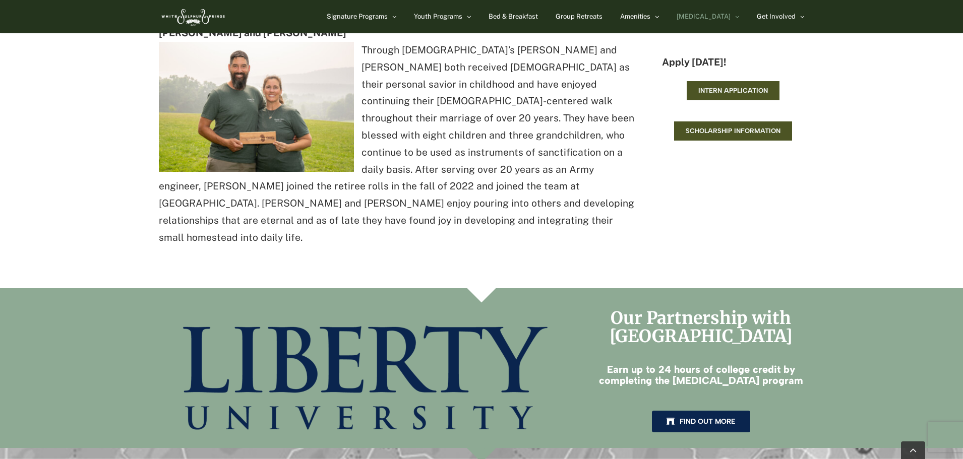
scroll to position [1146, 0]
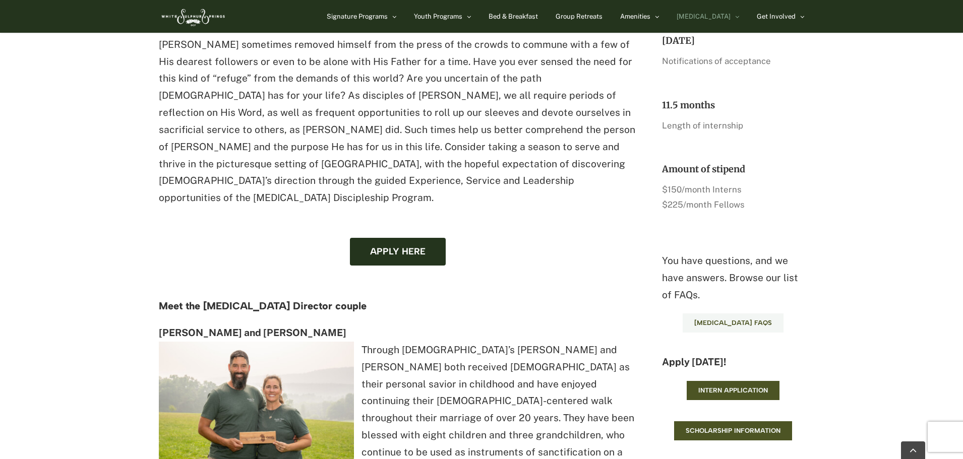
click at [718, 319] on span "EXSEL FAQs" at bounding box center [733, 323] width 78 height 8
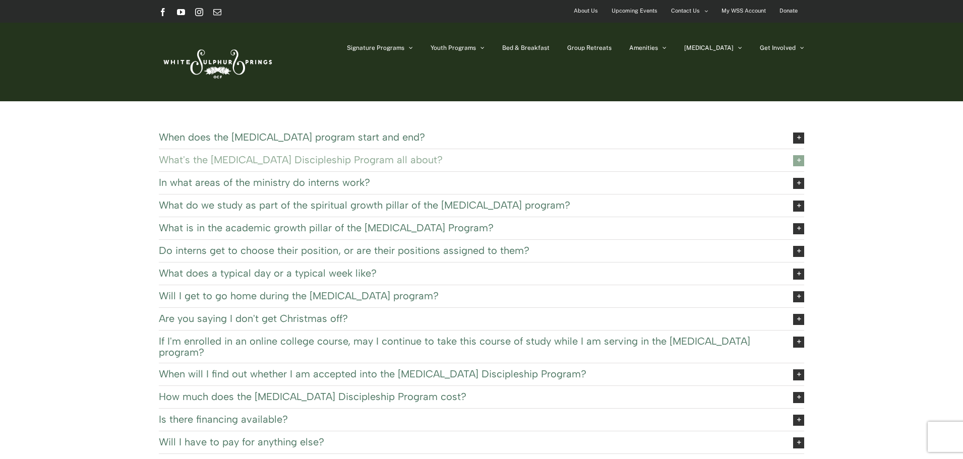
click at [379, 160] on span "What's the [MEDICAL_DATA] Discipleship Program all about?" at bounding box center [468, 159] width 618 height 11
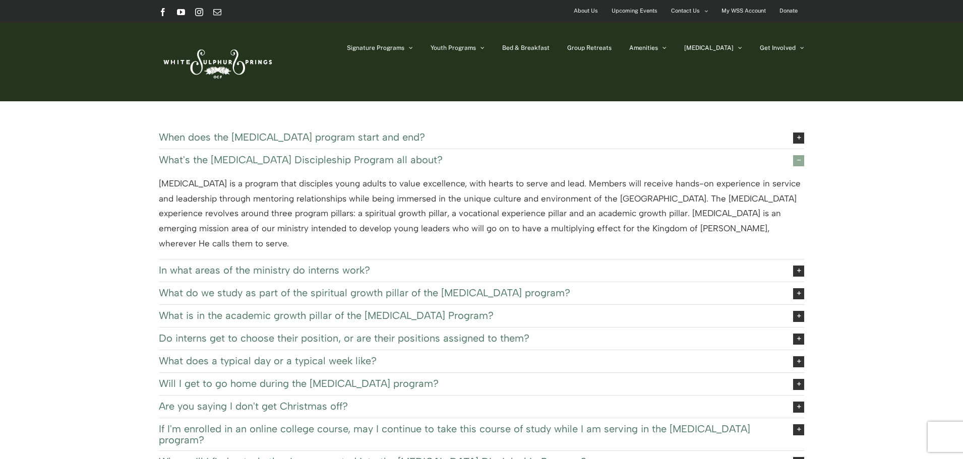
click at [379, 160] on span "What's the [MEDICAL_DATA] Discipleship Program all about?" at bounding box center [468, 159] width 618 height 11
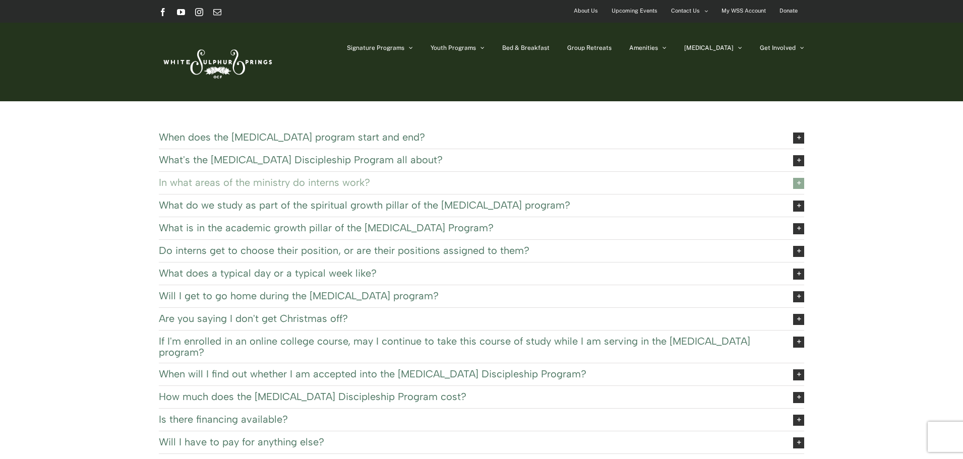
click at [366, 184] on span "In what areas of the ministry do interns work?" at bounding box center [468, 182] width 618 height 11
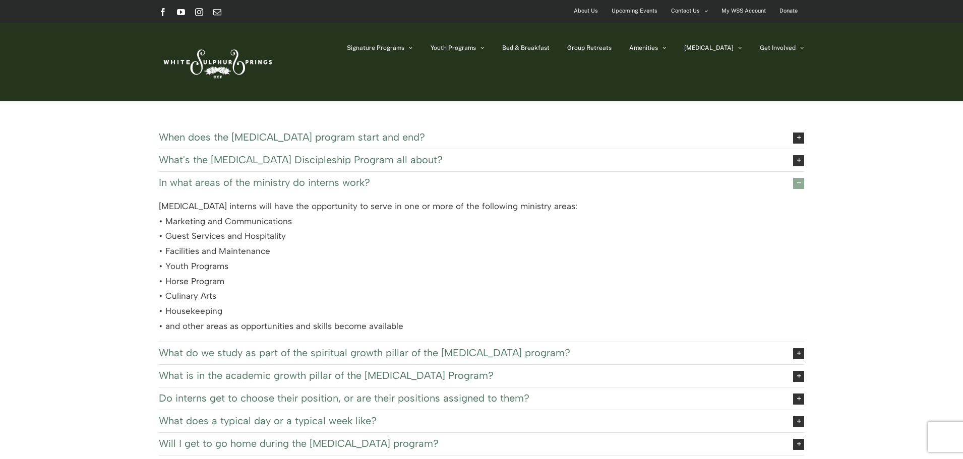
click at [366, 184] on span "In what areas of the ministry do interns work?" at bounding box center [468, 182] width 618 height 11
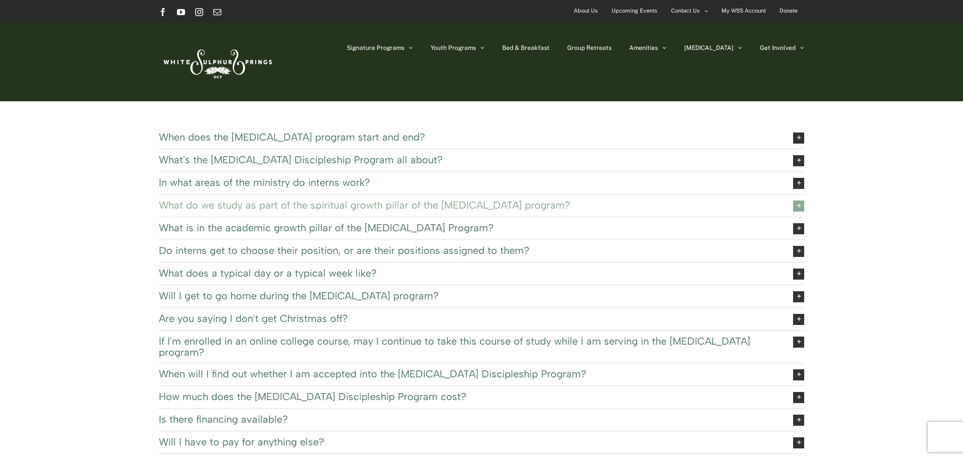
click at [359, 206] on span "What do we study as part of the spiritual growth pillar of the EXSEL program?" at bounding box center [468, 205] width 618 height 11
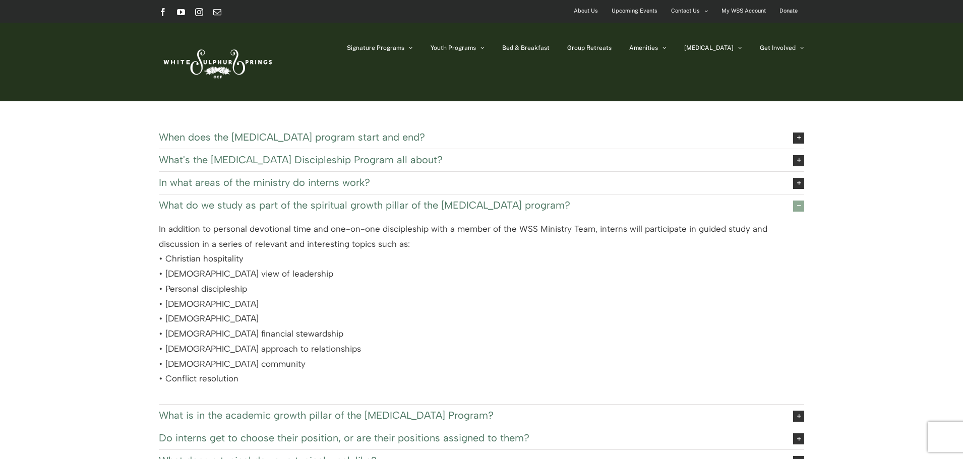
click at [359, 206] on span "What do we study as part of the spiritual growth pillar of the EXSEL program?" at bounding box center [468, 205] width 618 height 11
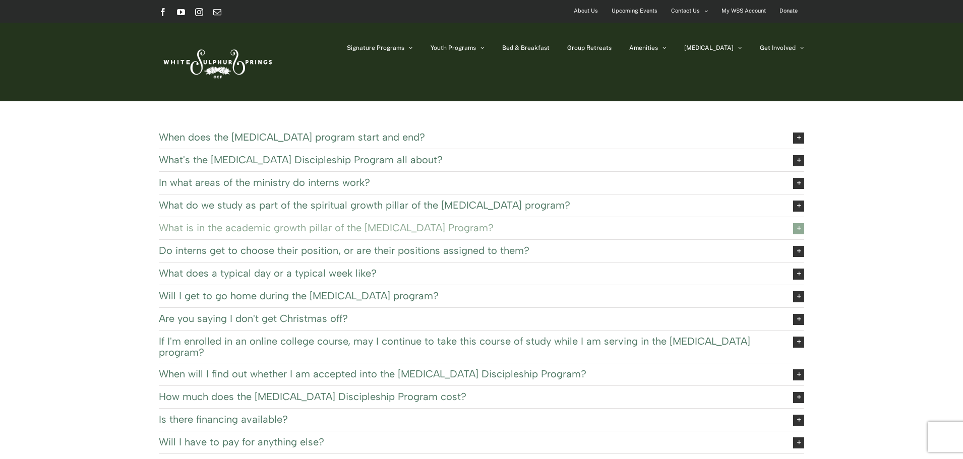
click at [354, 227] on span "What is in the academic growth pillar of the EXSEL Program?" at bounding box center [468, 227] width 618 height 11
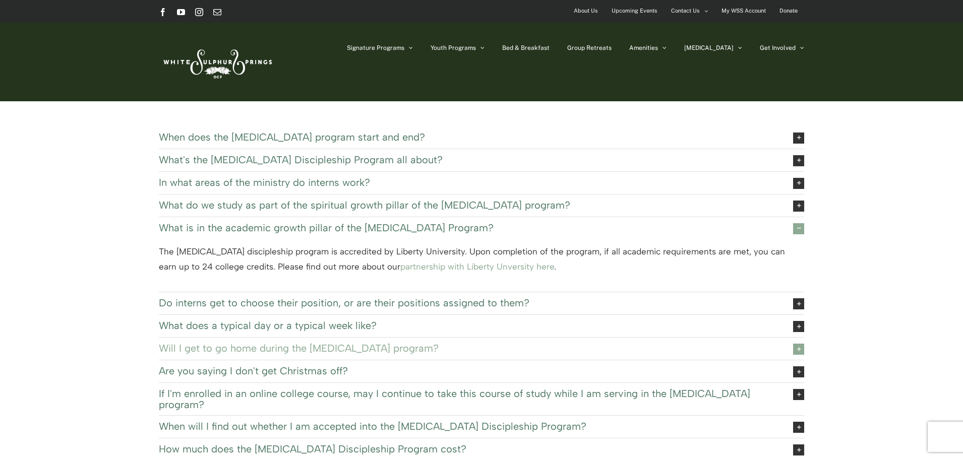
click at [384, 345] on span "Will I get to go home during the EXSEL program?" at bounding box center [468, 348] width 618 height 11
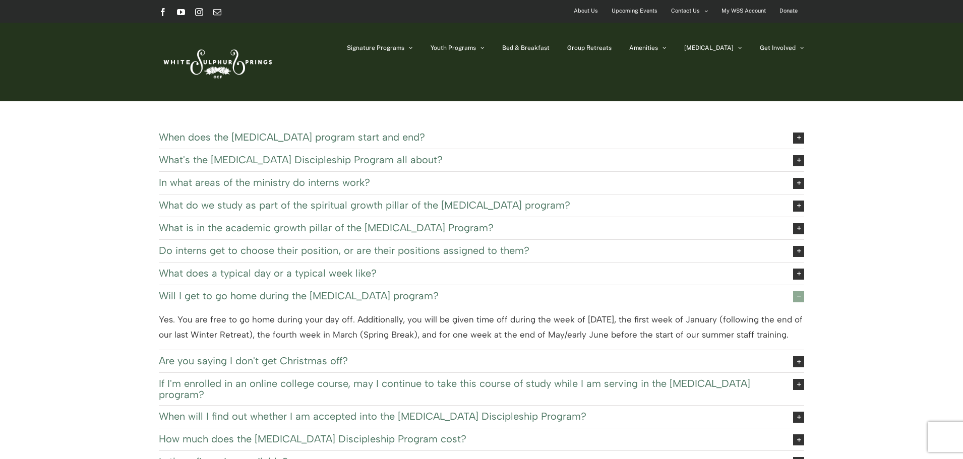
click at [371, 296] on span "Will I get to go home during the EXSEL program?" at bounding box center [468, 295] width 618 height 11
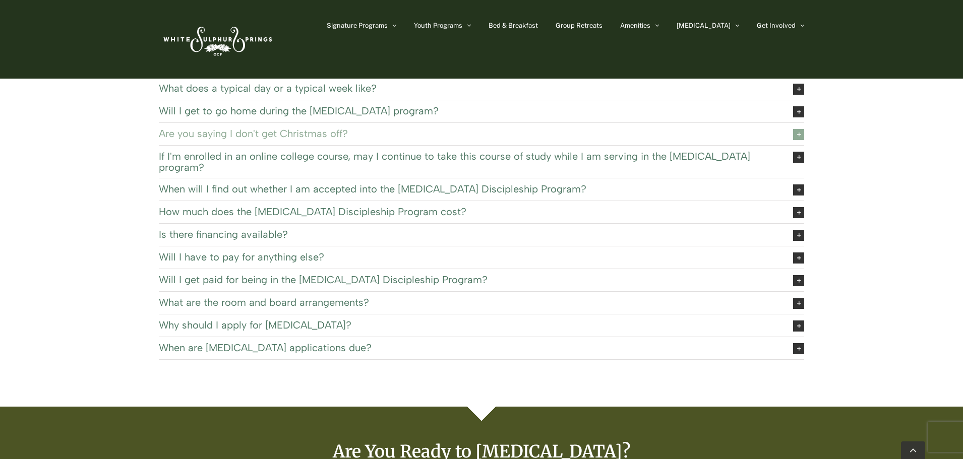
scroll to position [135, 0]
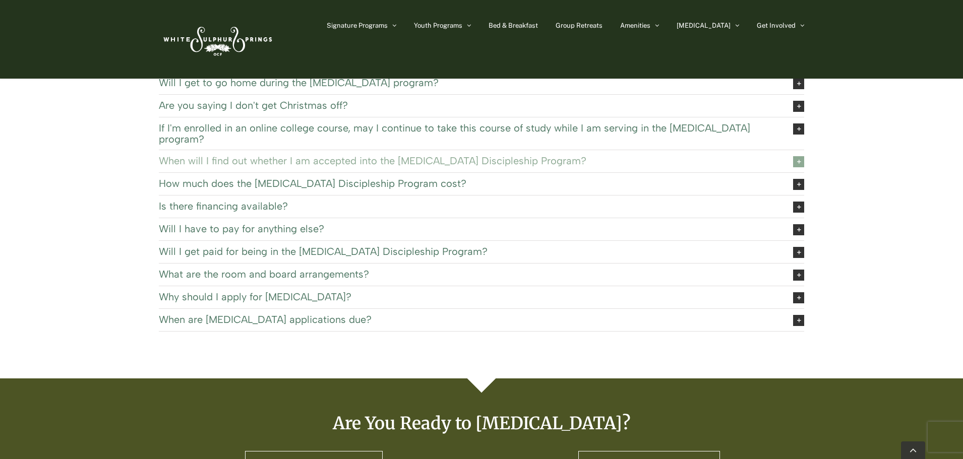
click at [459, 155] on span "When will I find out whether I am accepted into the EXSEL Discipleship Program?" at bounding box center [468, 160] width 618 height 11
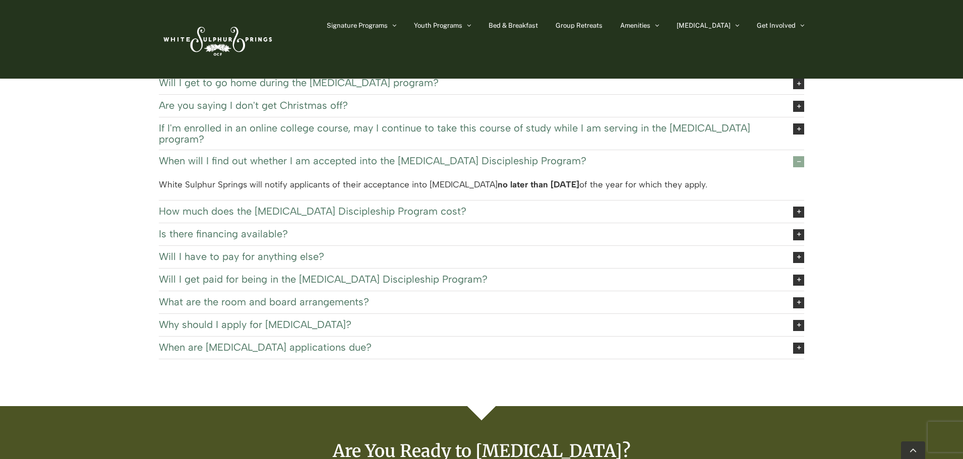
click at [459, 155] on span "When will I find out whether I am accepted into the EXSEL Discipleship Program?" at bounding box center [468, 160] width 618 height 11
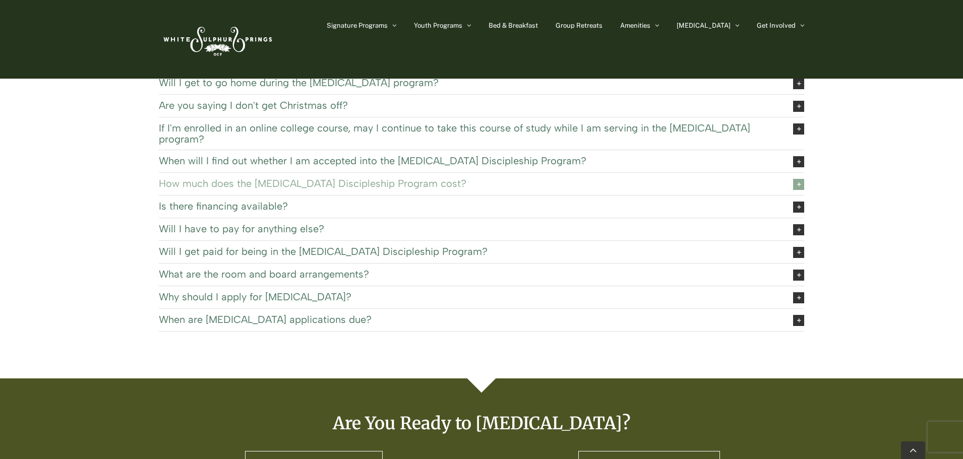
click at [452, 178] on span "How much does the EXSEL Discipleship Program cost?" at bounding box center [468, 183] width 618 height 11
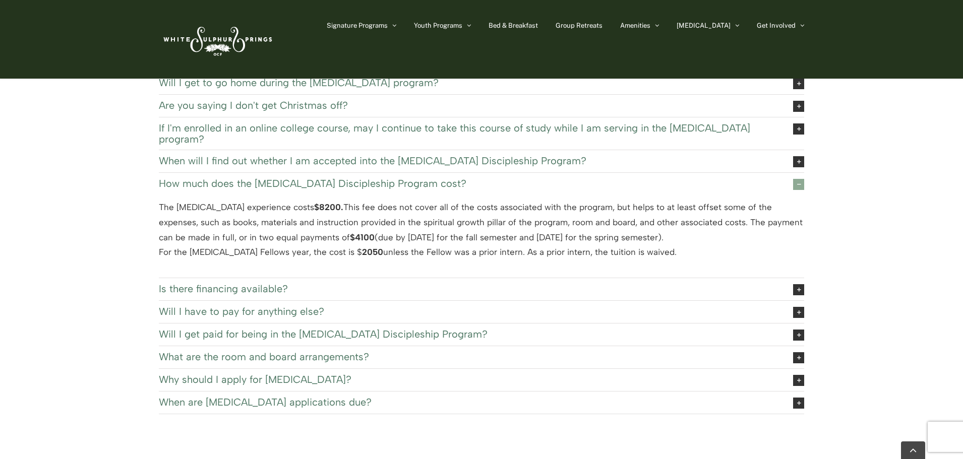
click at [452, 178] on span "How much does the EXSEL Discipleship Program cost?" at bounding box center [468, 183] width 618 height 11
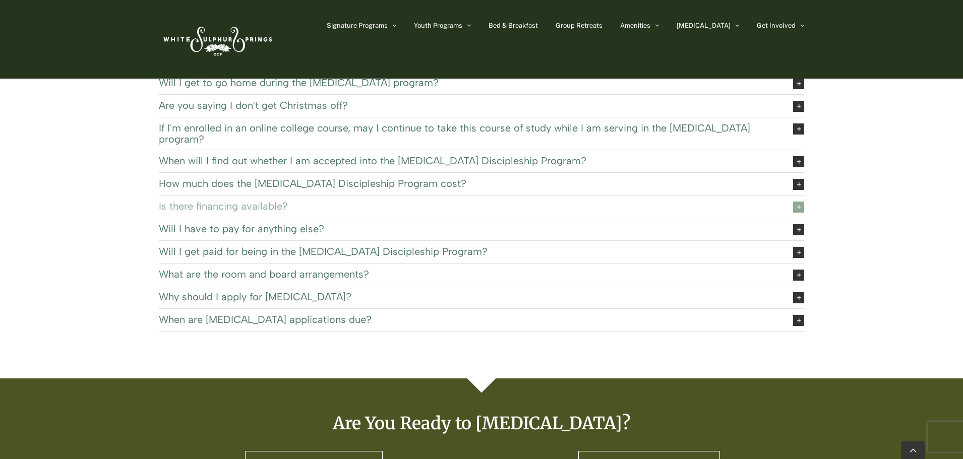
click at [452, 201] on span "Is there financing available?" at bounding box center [468, 206] width 618 height 11
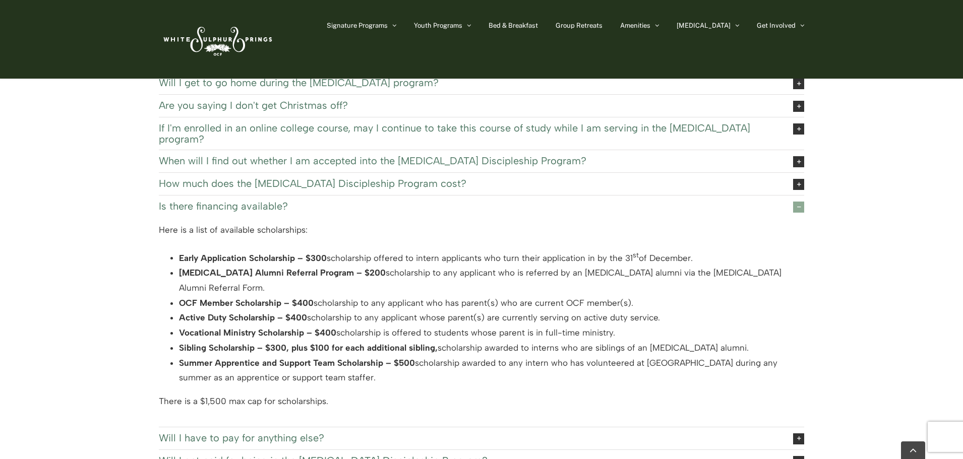
click at [452, 201] on span "Is there financing available?" at bounding box center [468, 206] width 618 height 11
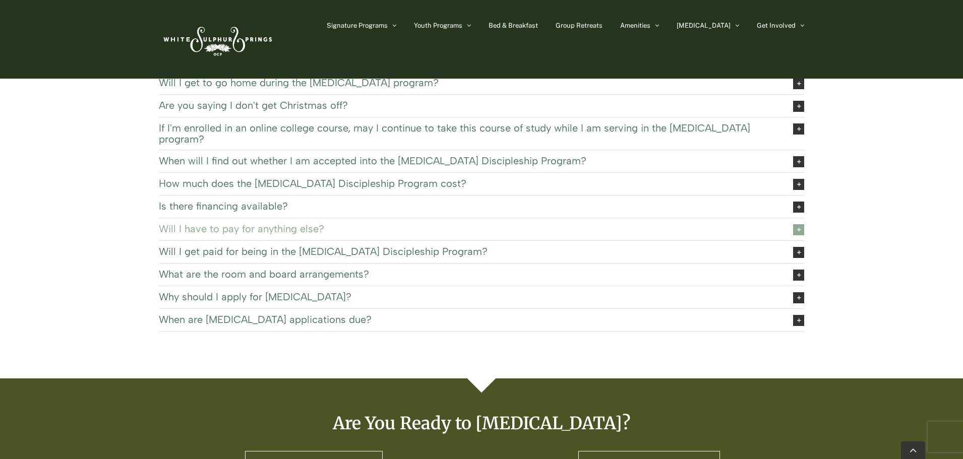
click at [452, 226] on link "Will I have to pay for anything else?" at bounding box center [481, 229] width 645 height 22
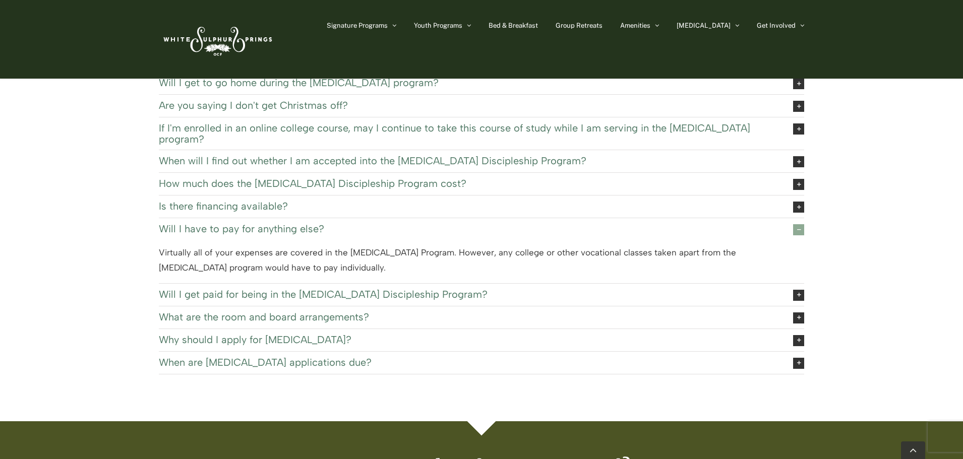
click at [452, 223] on span "Will I have to pay for anything else?" at bounding box center [468, 228] width 618 height 11
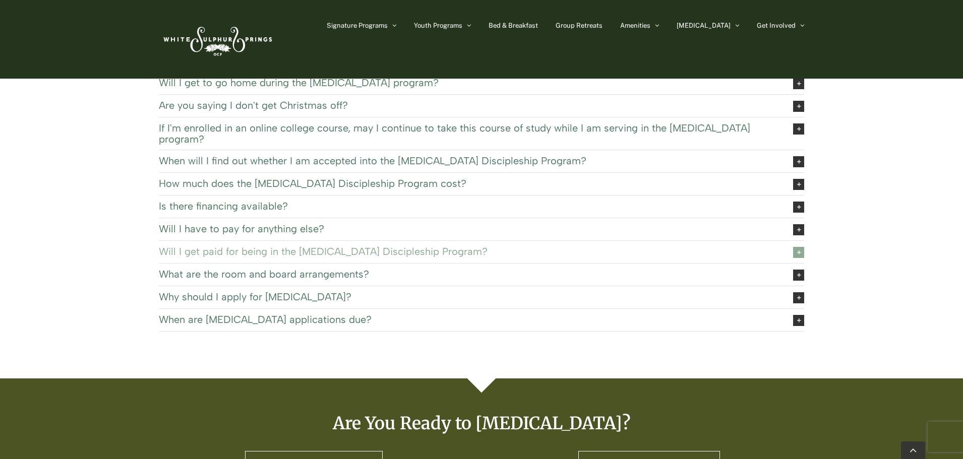
click at [446, 246] on span "Will I get paid for being in the EXSEL Discipleship Program?" at bounding box center [468, 251] width 618 height 11
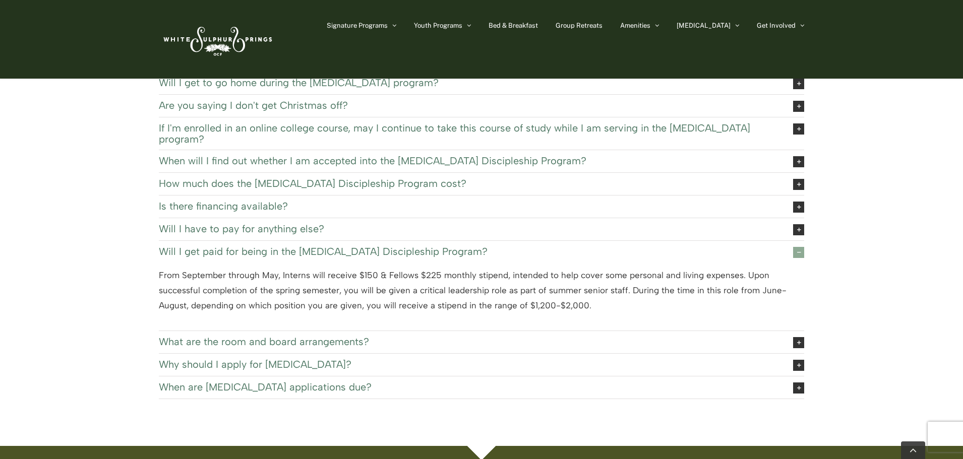
click at [446, 246] on span "Will I get paid for being in the EXSEL Discipleship Program?" at bounding box center [468, 251] width 618 height 11
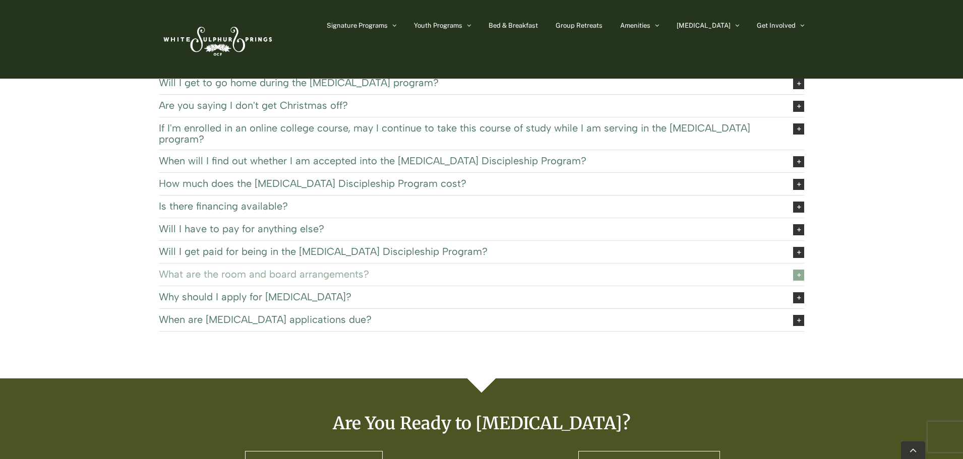
click at [440, 269] on span "What are the room and board arrangements?" at bounding box center [468, 274] width 618 height 11
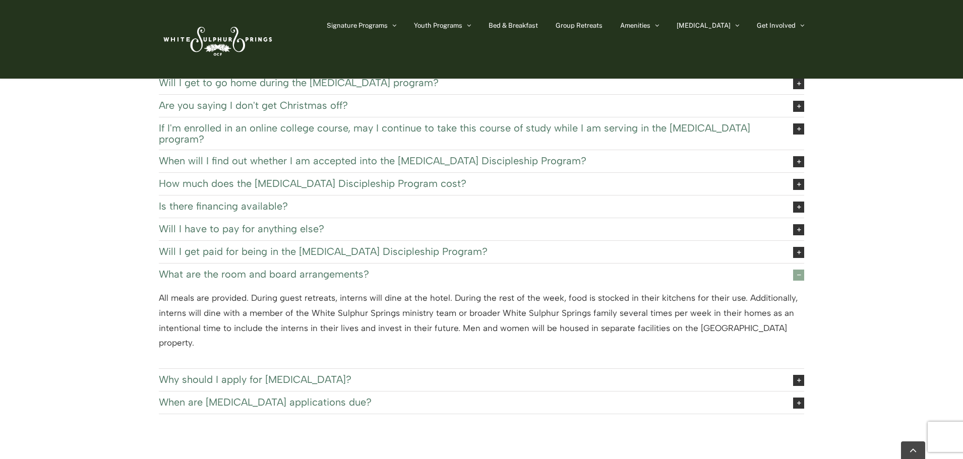
click at [440, 269] on span "What are the room and board arrangements?" at bounding box center [468, 274] width 618 height 11
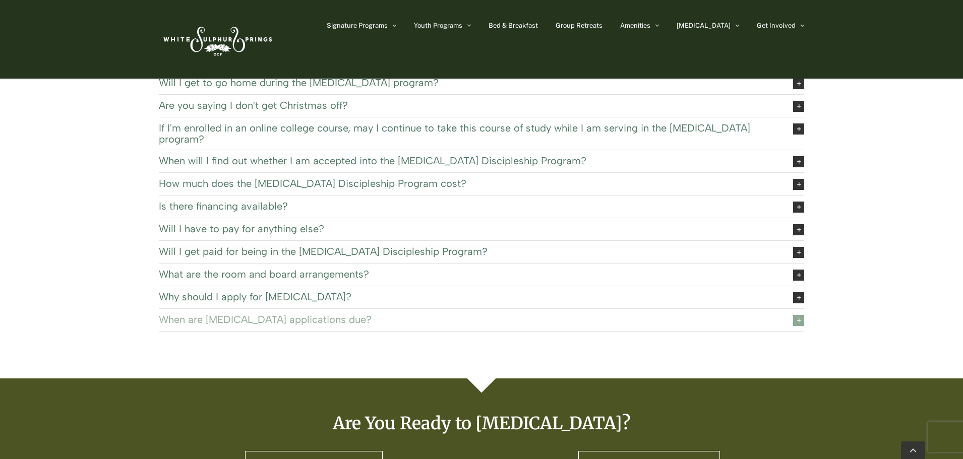
click at [426, 314] on span "When are EXSEL applications due?" at bounding box center [468, 319] width 618 height 11
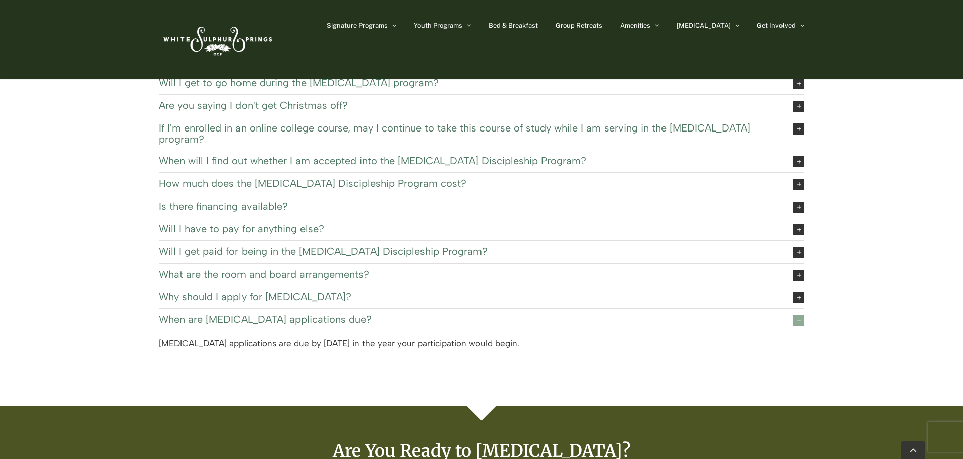
click at [426, 314] on span "When are EXSEL applications due?" at bounding box center [468, 319] width 618 height 11
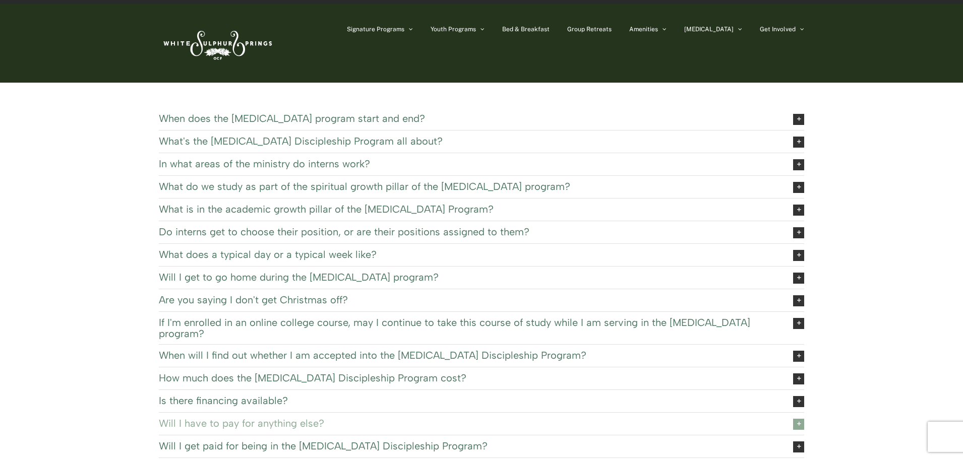
scroll to position [0, 0]
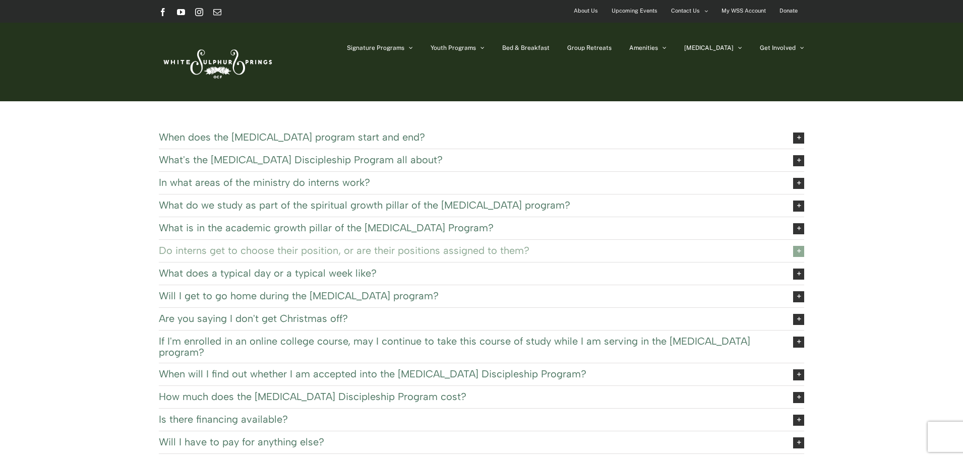
click at [324, 248] on span "Do interns get to choose their position, or are their positions assigned to the…" at bounding box center [468, 250] width 618 height 11
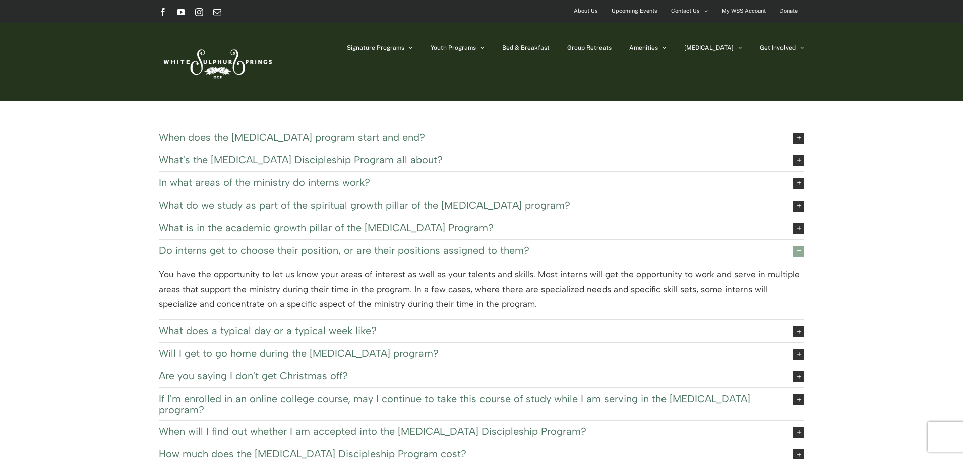
click at [324, 248] on span "Do interns get to choose their position, or are their positions assigned to the…" at bounding box center [468, 250] width 618 height 11
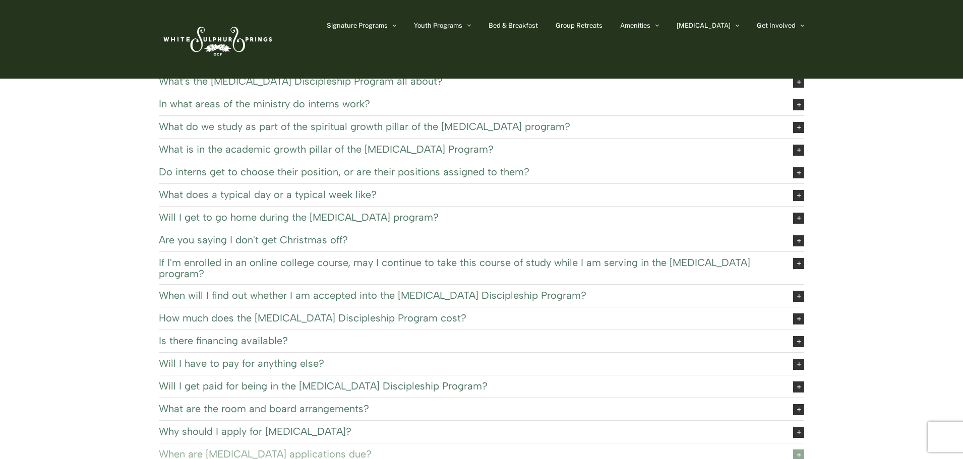
scroll to position [135, 0]
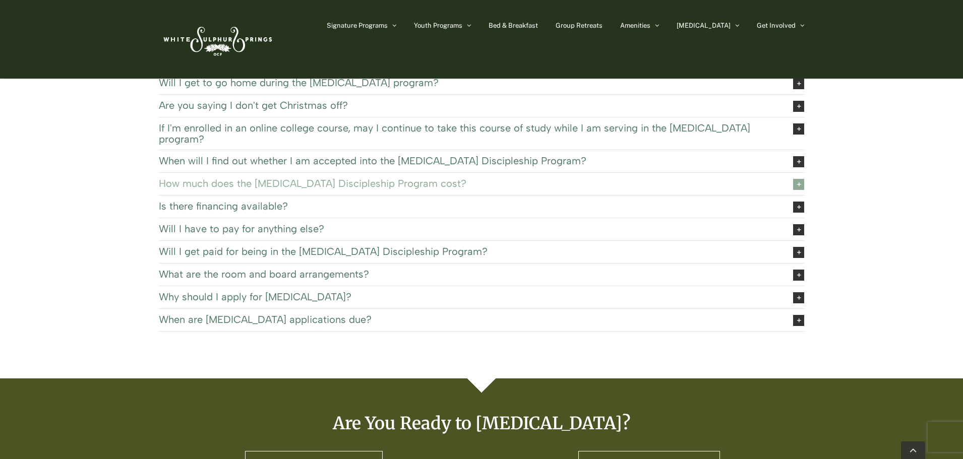
click at [343, 178] on span "How much does the EXSEL Discipleship Program cost?" at bounding box center [468, 183] width 618 height 11
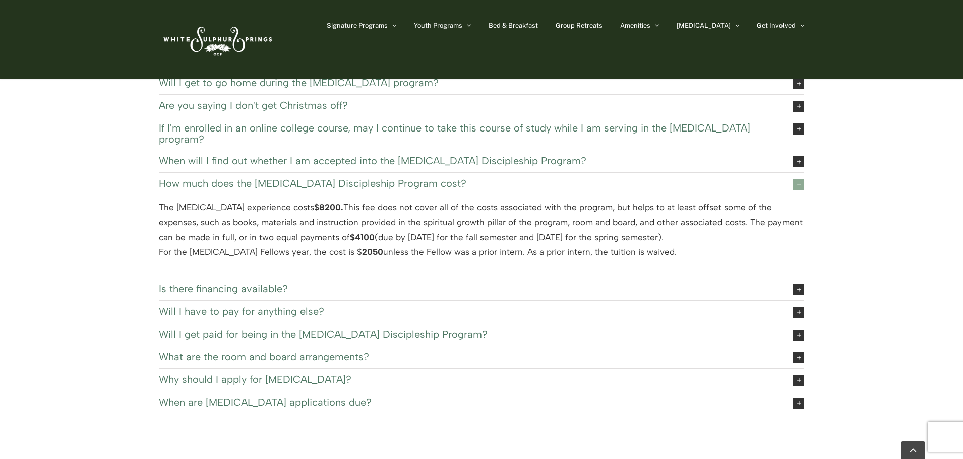
click at [343, 178] on span "How much does the EXSEL Discipleship Program cost?" at bounding box center [468, 183] width 618 height 11
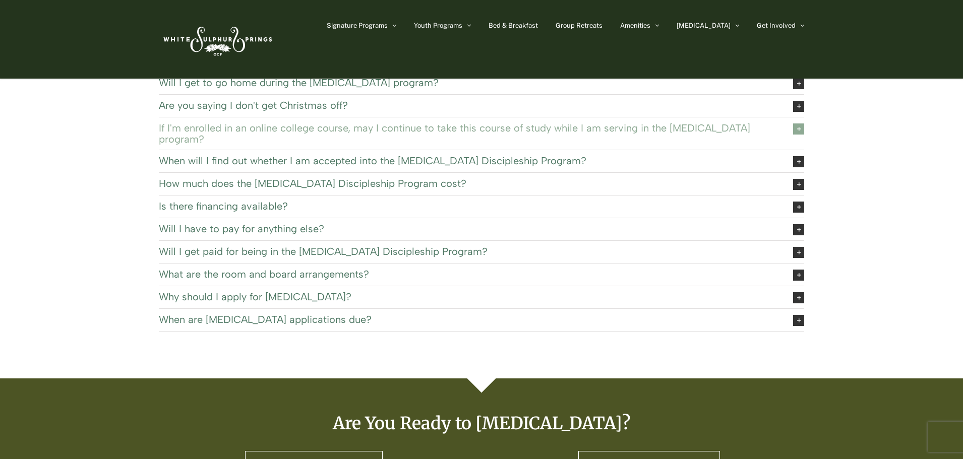
scroll to position [0, 0]
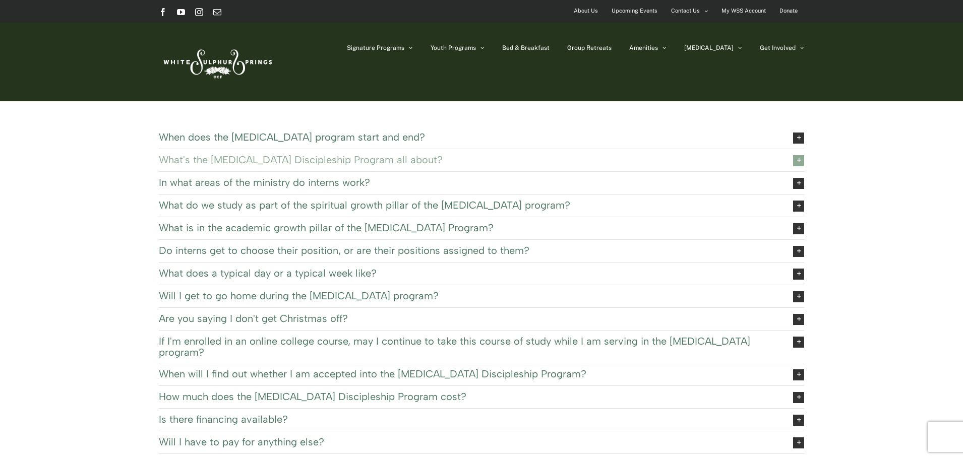
click at [336, 162] on span "What's the EXSEL Discipleship Program all about?" at bounding box center [468, 159] width 618 height 11
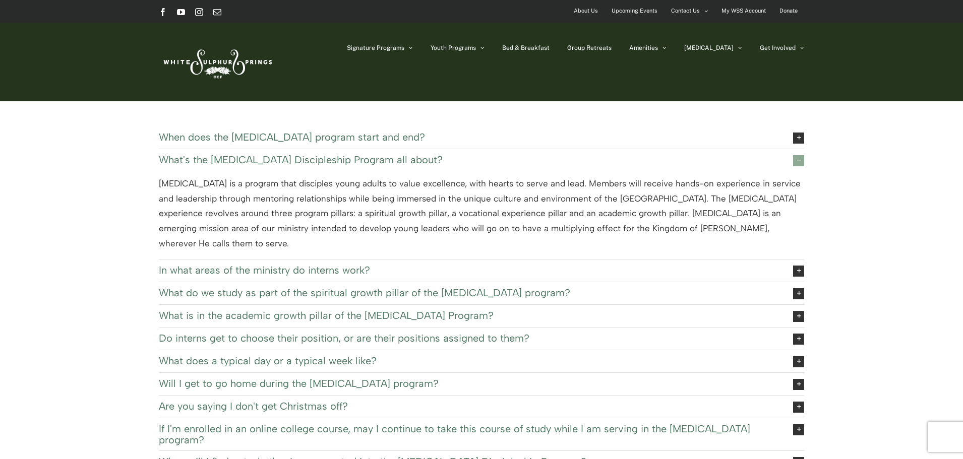
click at [336, 162] on span "What's the EXSEL Discipleship Program all about?" at bounding box center [468, 159] width 618 height 11
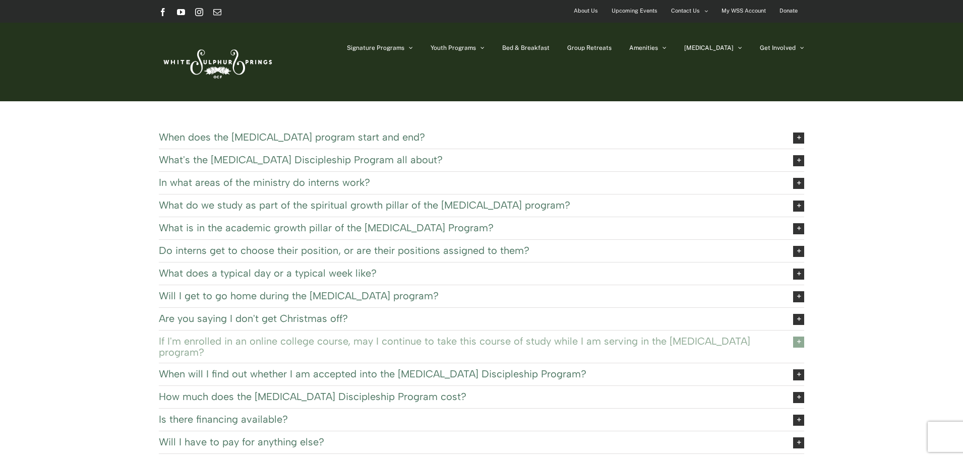
click at [314, 339] on span "If I'm enrolled in an online college course, may I continue to take this course…" at bounding box center [468, 347] width 618 height 22
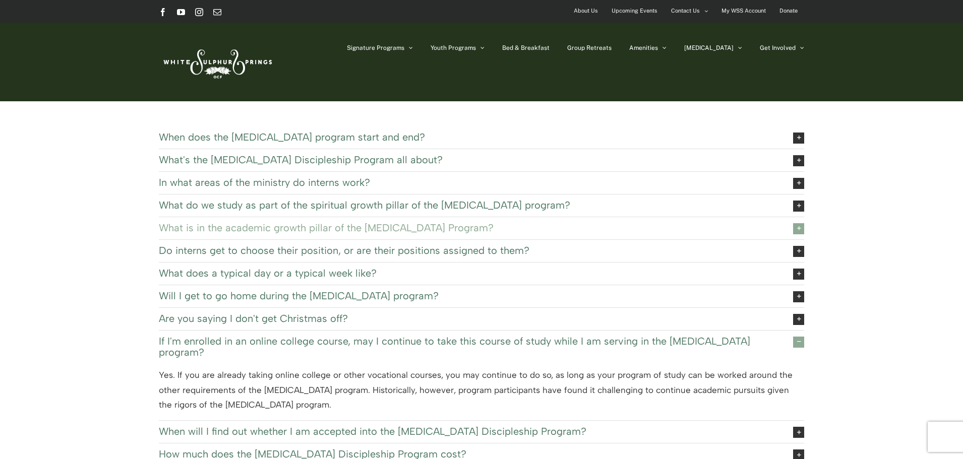
click at [315, 226] on span "What is in the academic growth pillar of the EXSEL Program?" at bounding box center [468, 227] width 618 height 11
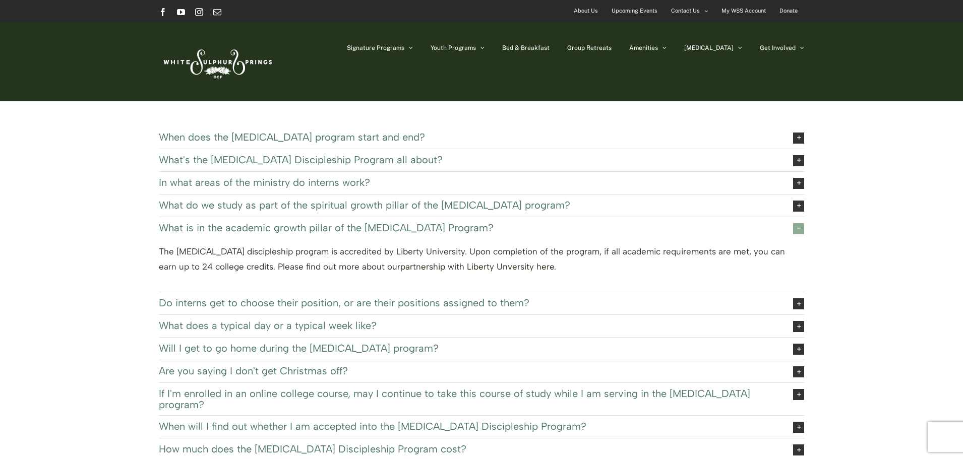
click at [400, 264] on link "partnership with Liberty Unversity here" at bounding box center [477, 267] width 154 height 10
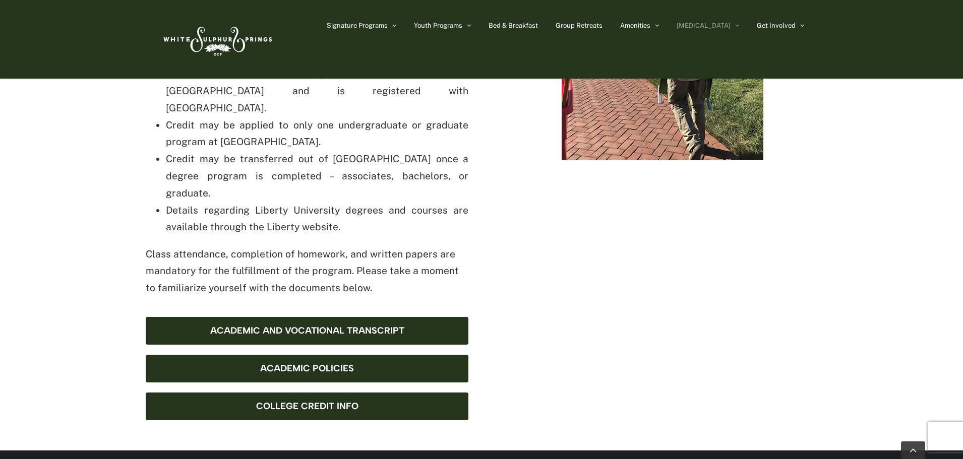
scroll to position [538, 0]
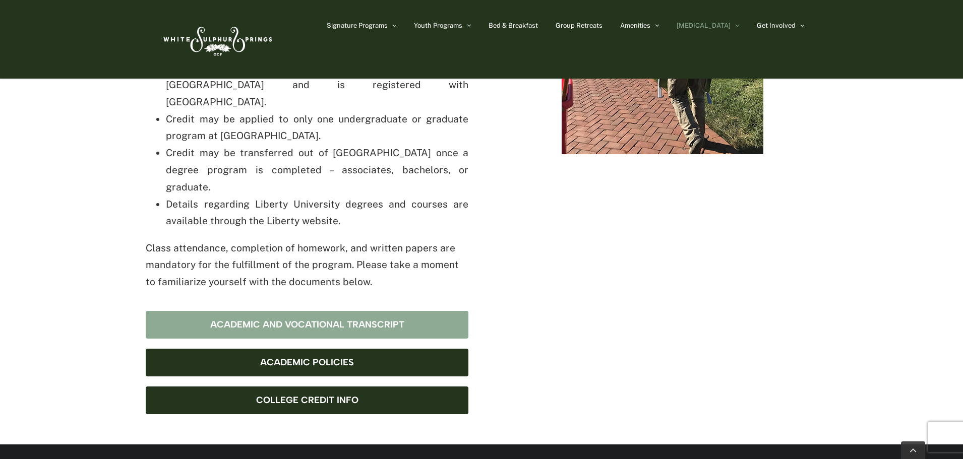
click at [392, 320] on span "Academic and Vocational Transcript" at bounding box center [307, 325] width 194 height 11
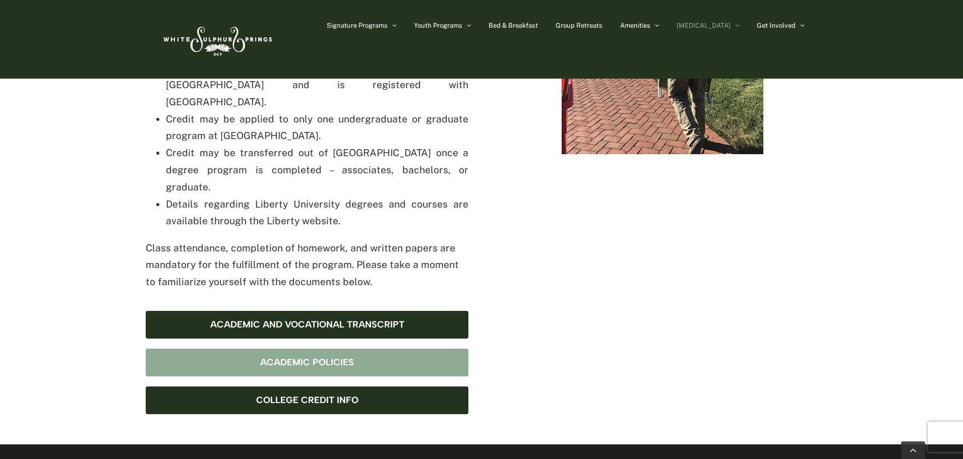
click at [339, 357] on span "Academic Policies" at bounding box center [307, 362] width 94 height 11
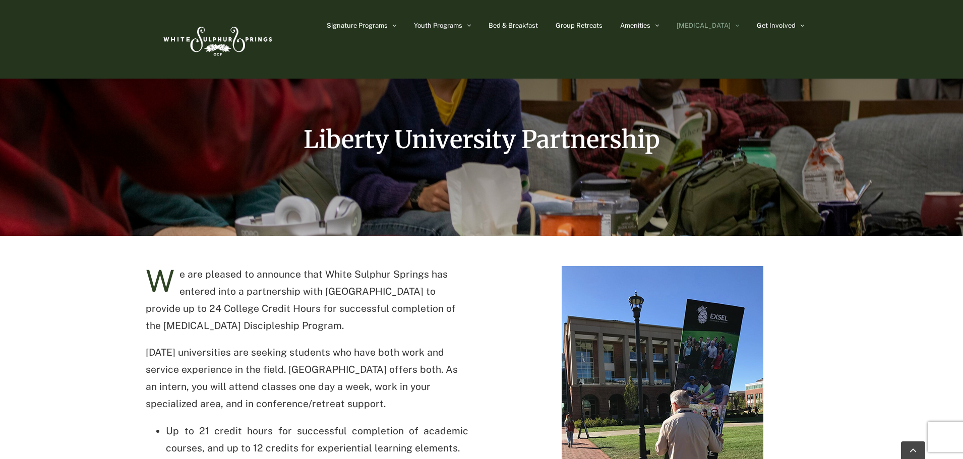
scroll to position [0, 0]
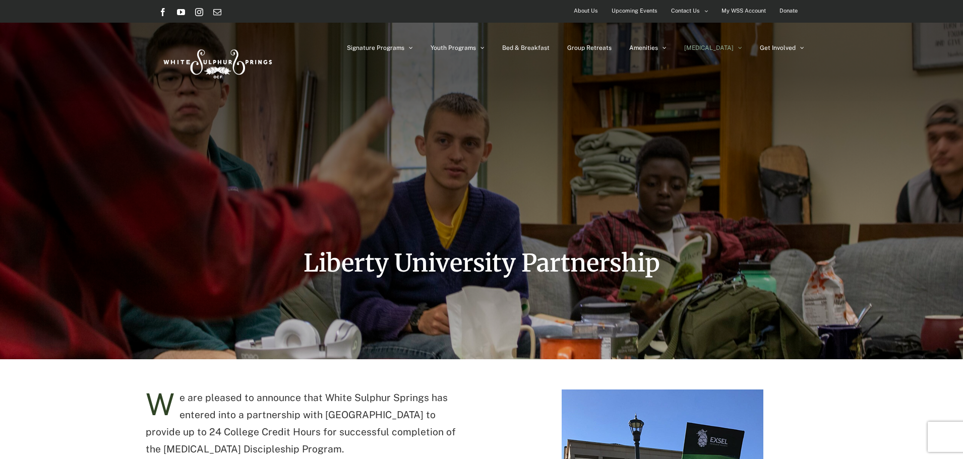
click at [240, 59] on img at bounding box center [217, 61] width 116 height 47
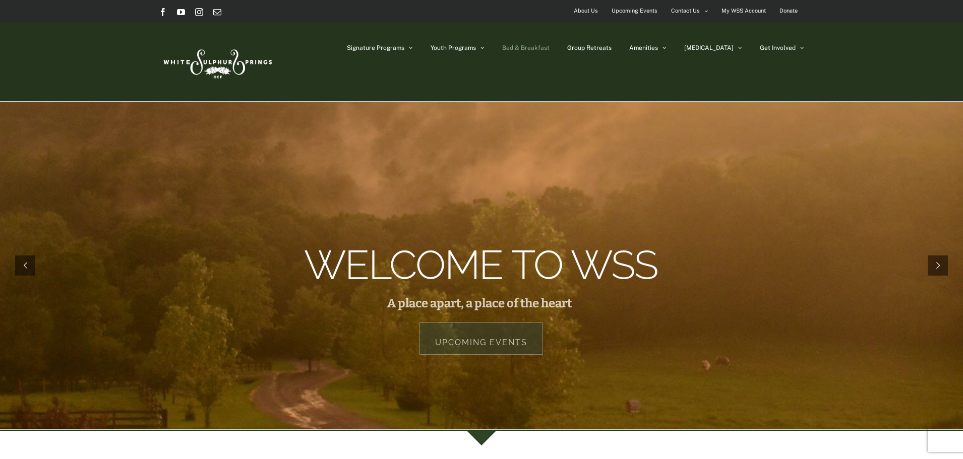
click at [549, 49] on span "Bed & Breakfast" at bounding box center [525, 48] width 47 height 6
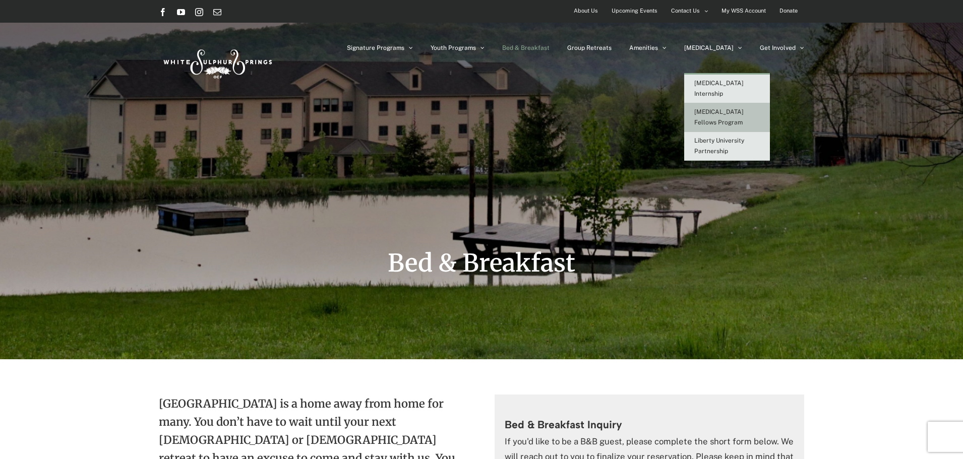
click at [743, 108] on span "[MEDICAL_DATA] Fellows Program" at bounding box center [718, 117] width 49 height 18
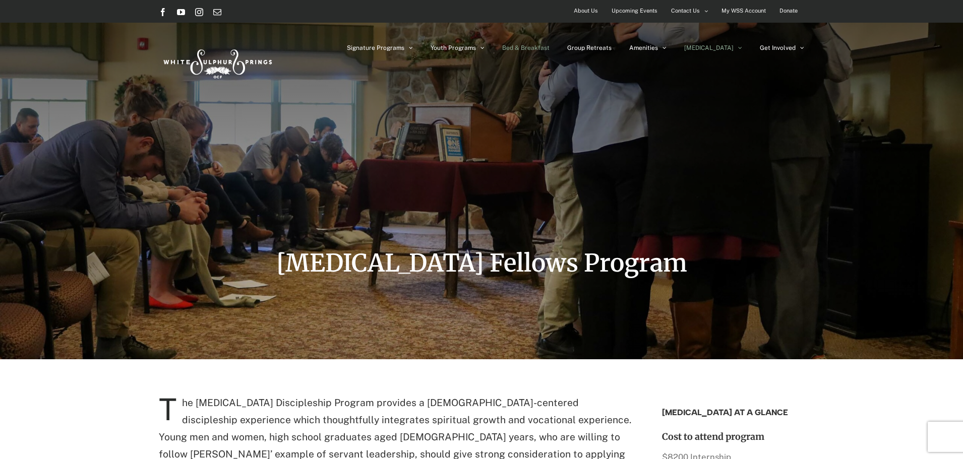
click at [549, 46] on span "Bed & Breakfast" at bounding box center [525, 48] width 47 height 6
